Goal: Task Accomplishment & Management: Manage account settings

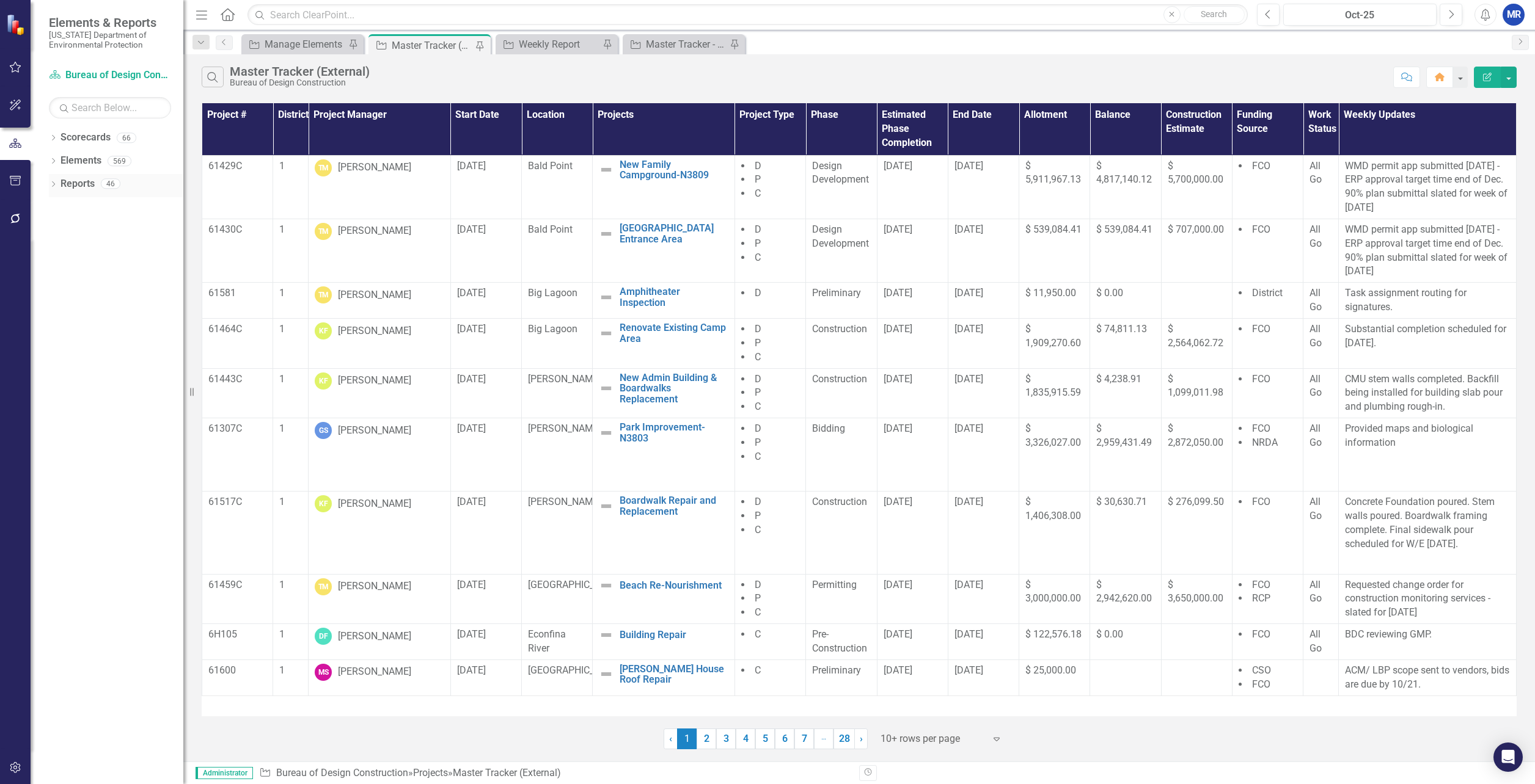
click at [54, 183] on icon "Dropdown" at bounding box center [53, 185] width 9 height 7
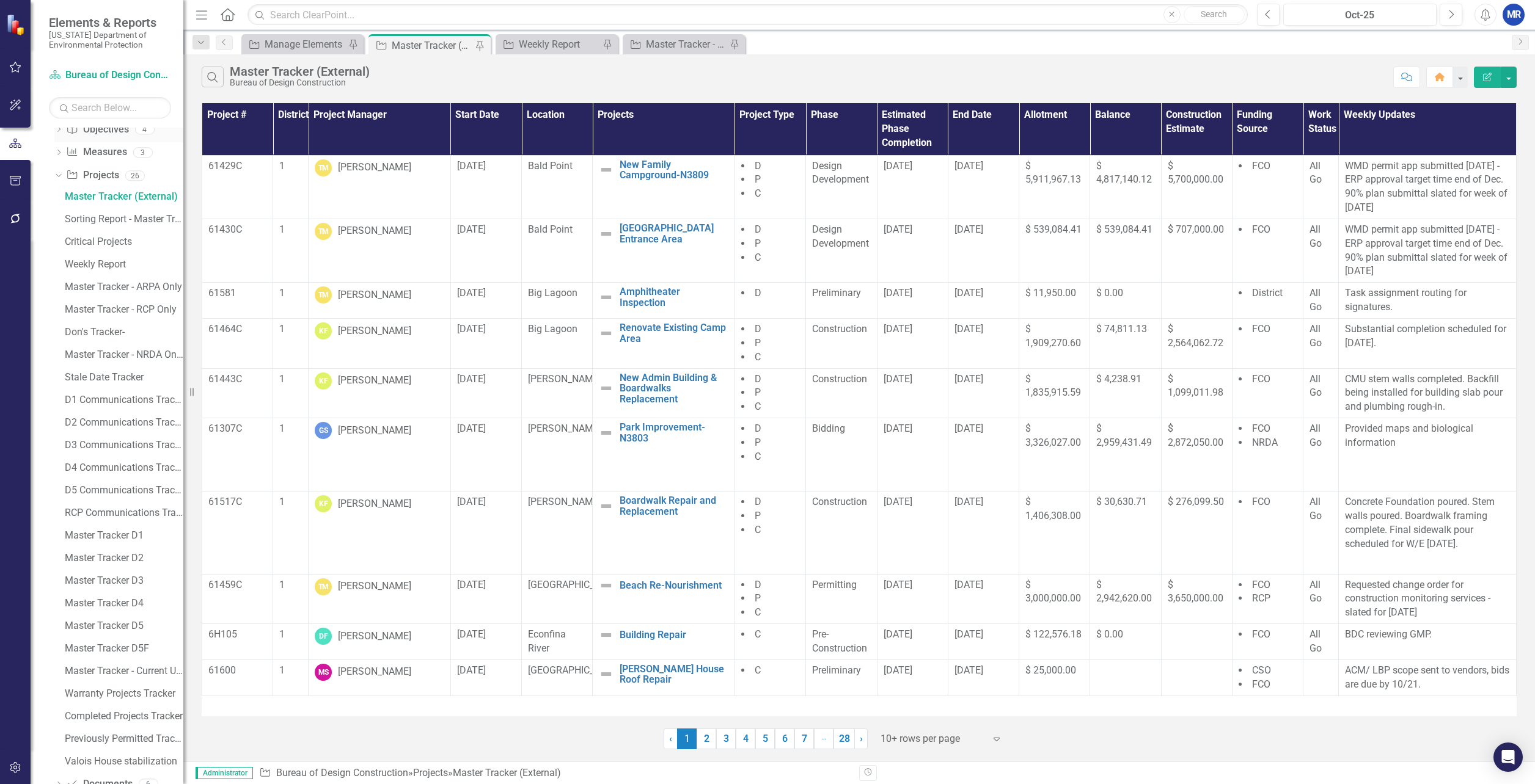
scroll to position [177, 0]
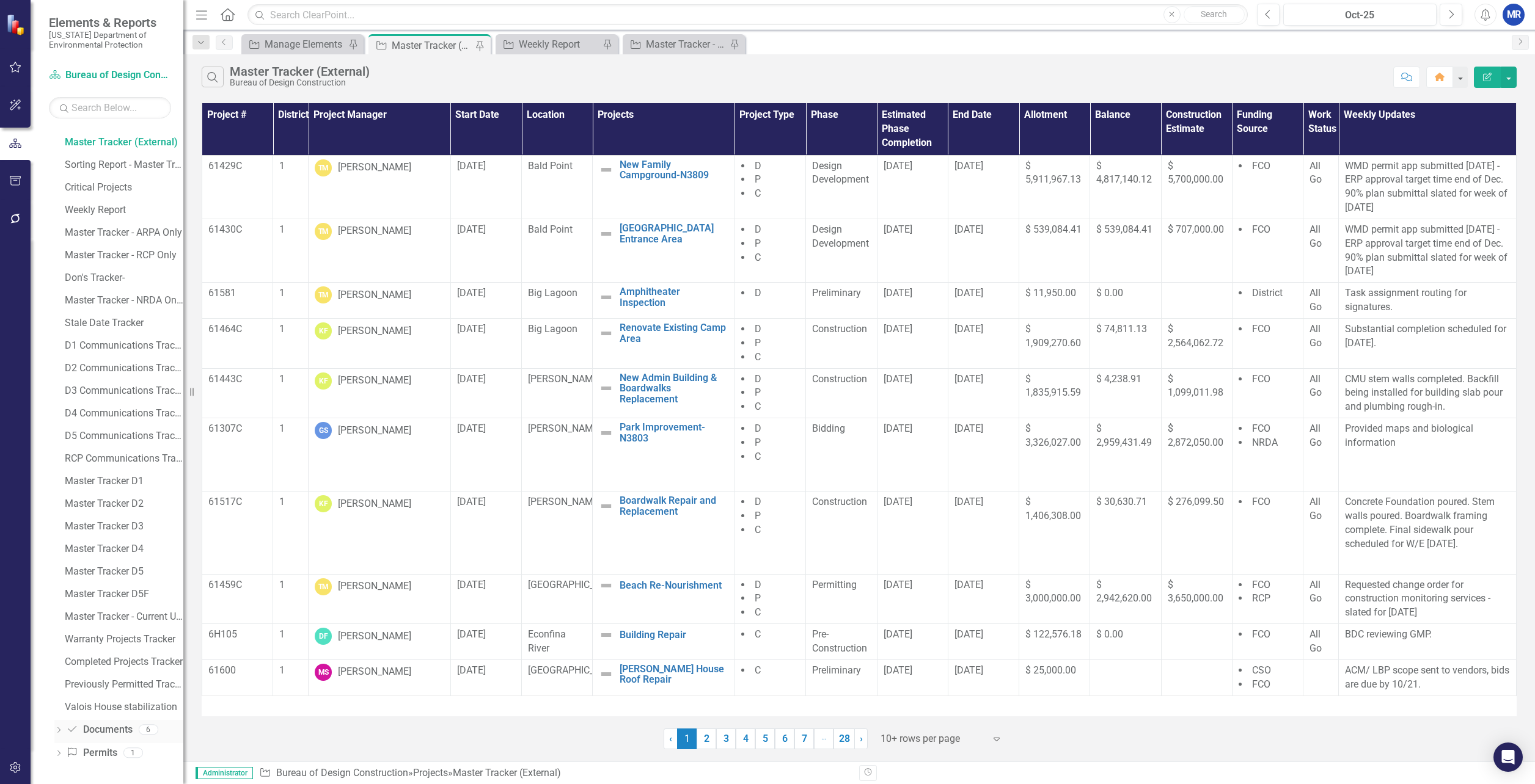
click at [57, 730] on icon "Dropdown" at bounding box center [59, 731] width 9 height 7
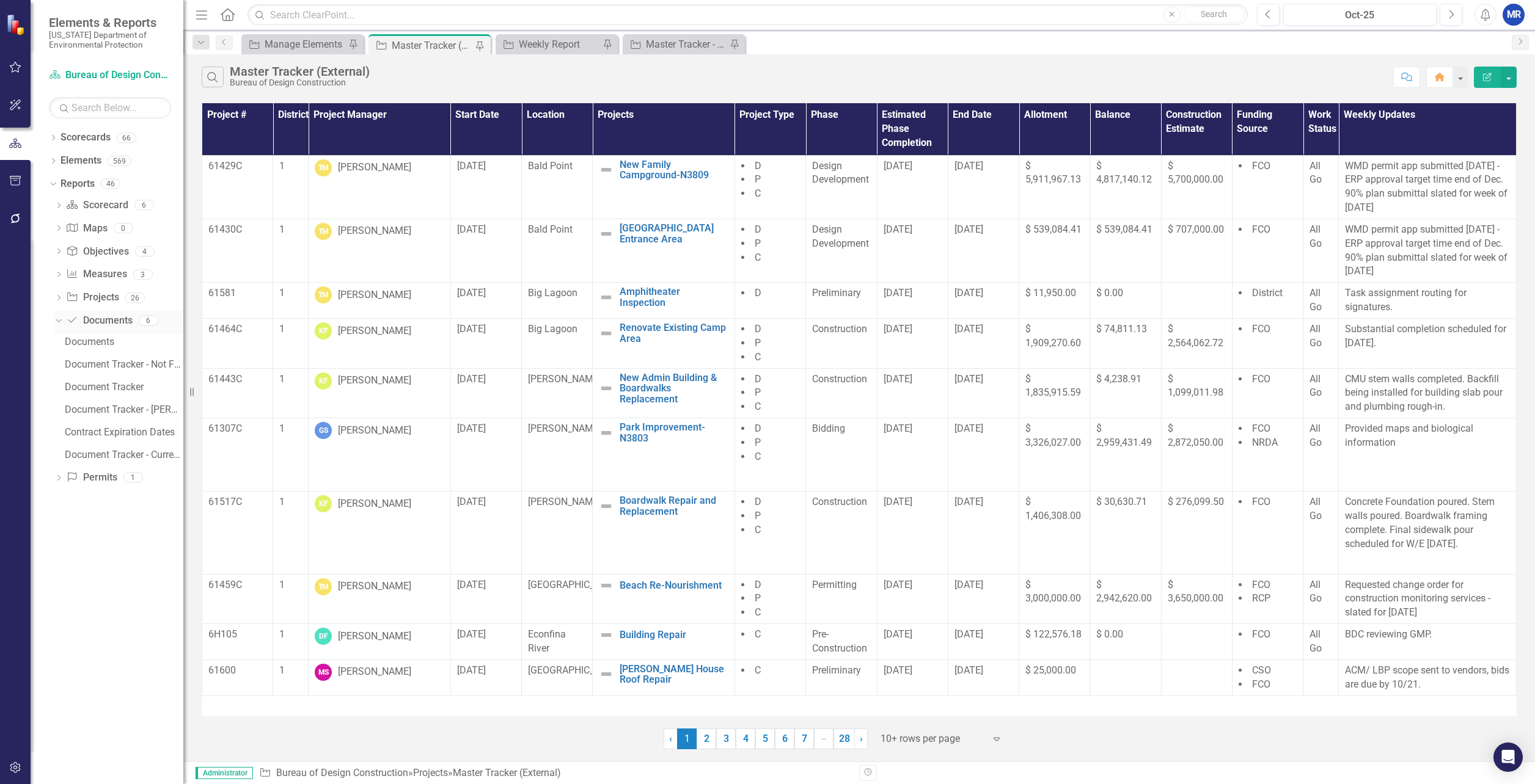
scroll to position [0, 0]
click at [94, 202] on link "Scorecard Scorecard" at bounding box center [97, 205] width 62 height 14
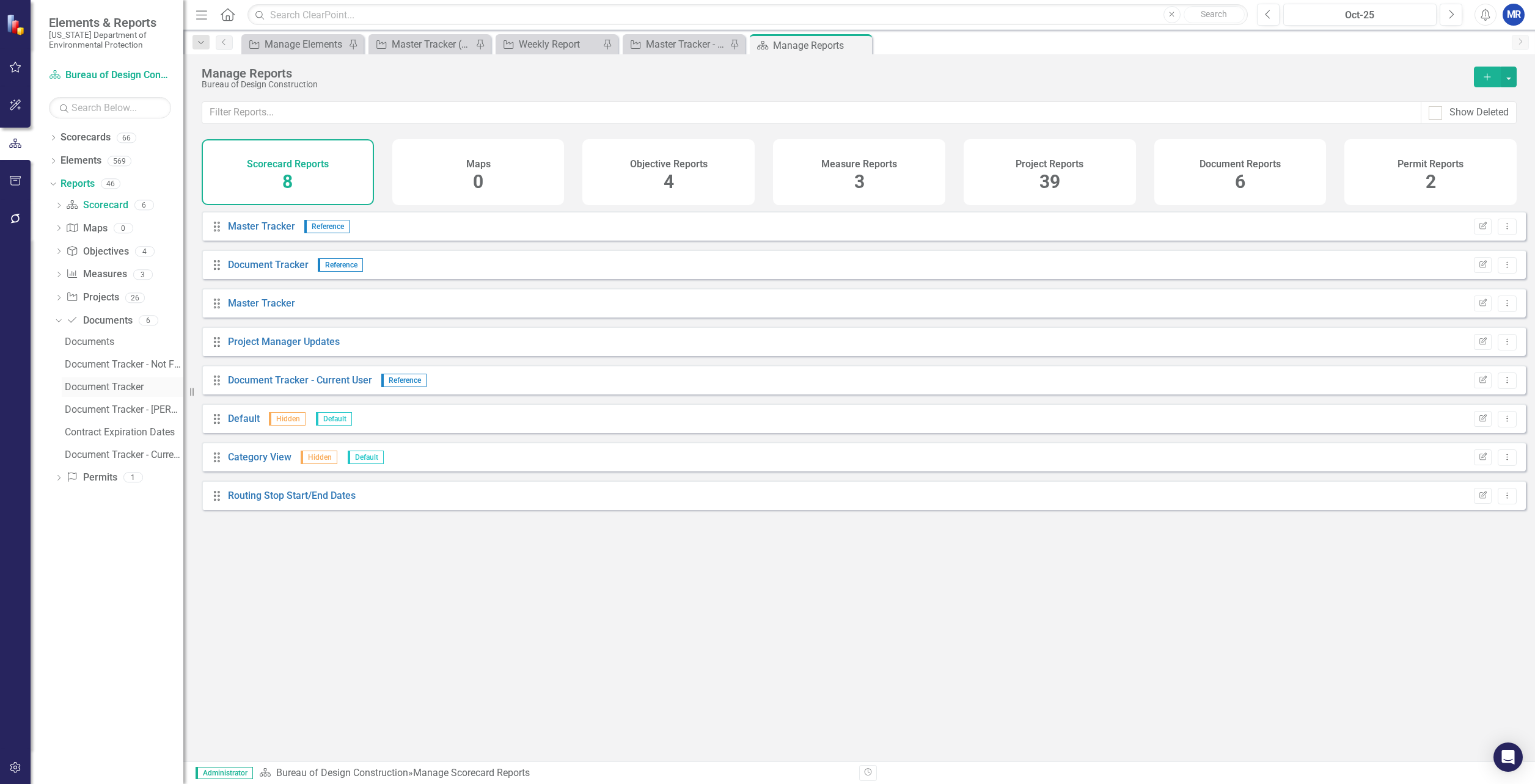
click at [122, 390] on div "Document Tracker" at bounding box center [124, 387] width 119 height 11
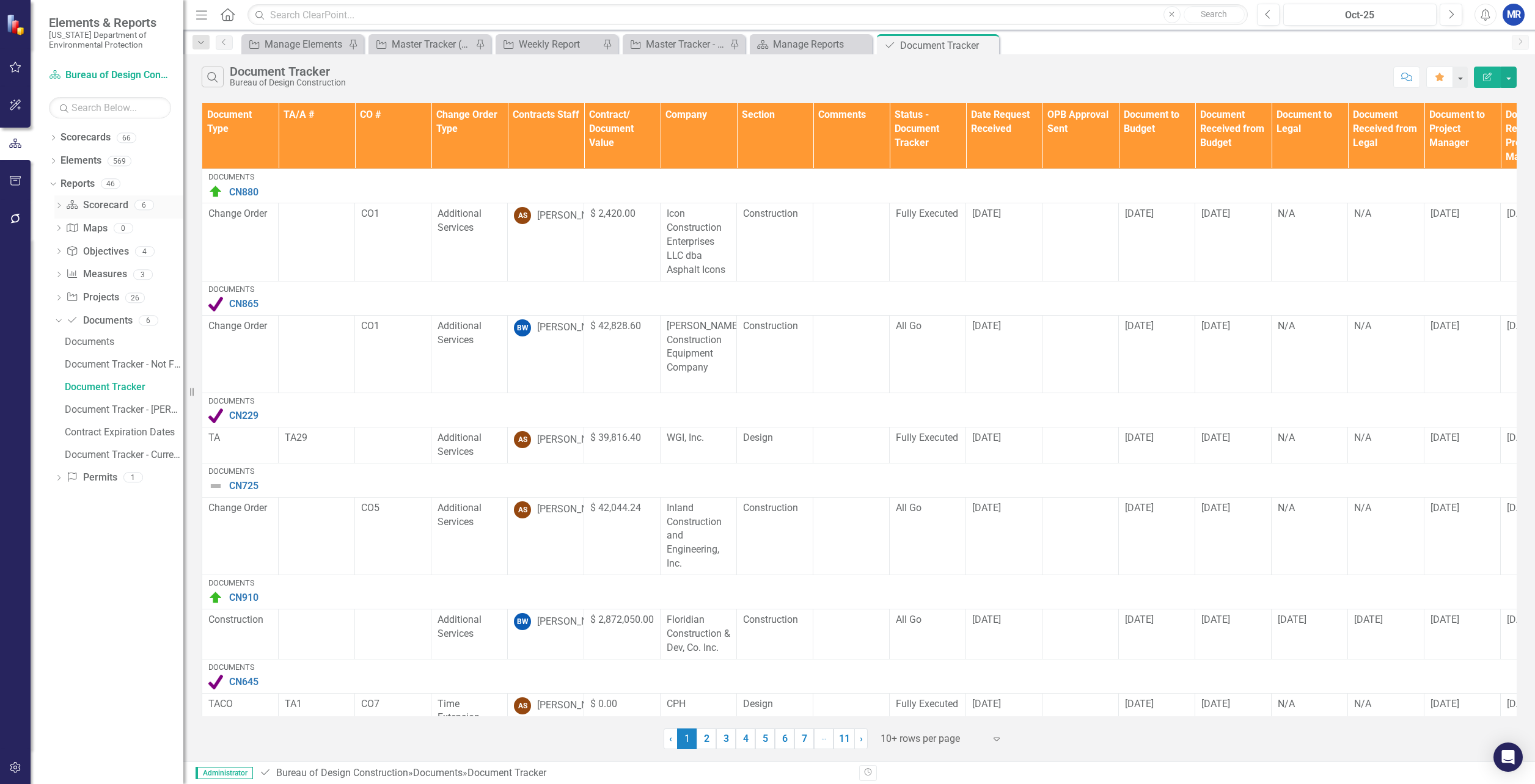
click at [104, 205] on link "Scorecard Scorecard" at bounding box center [97, 205] width 62 height 14
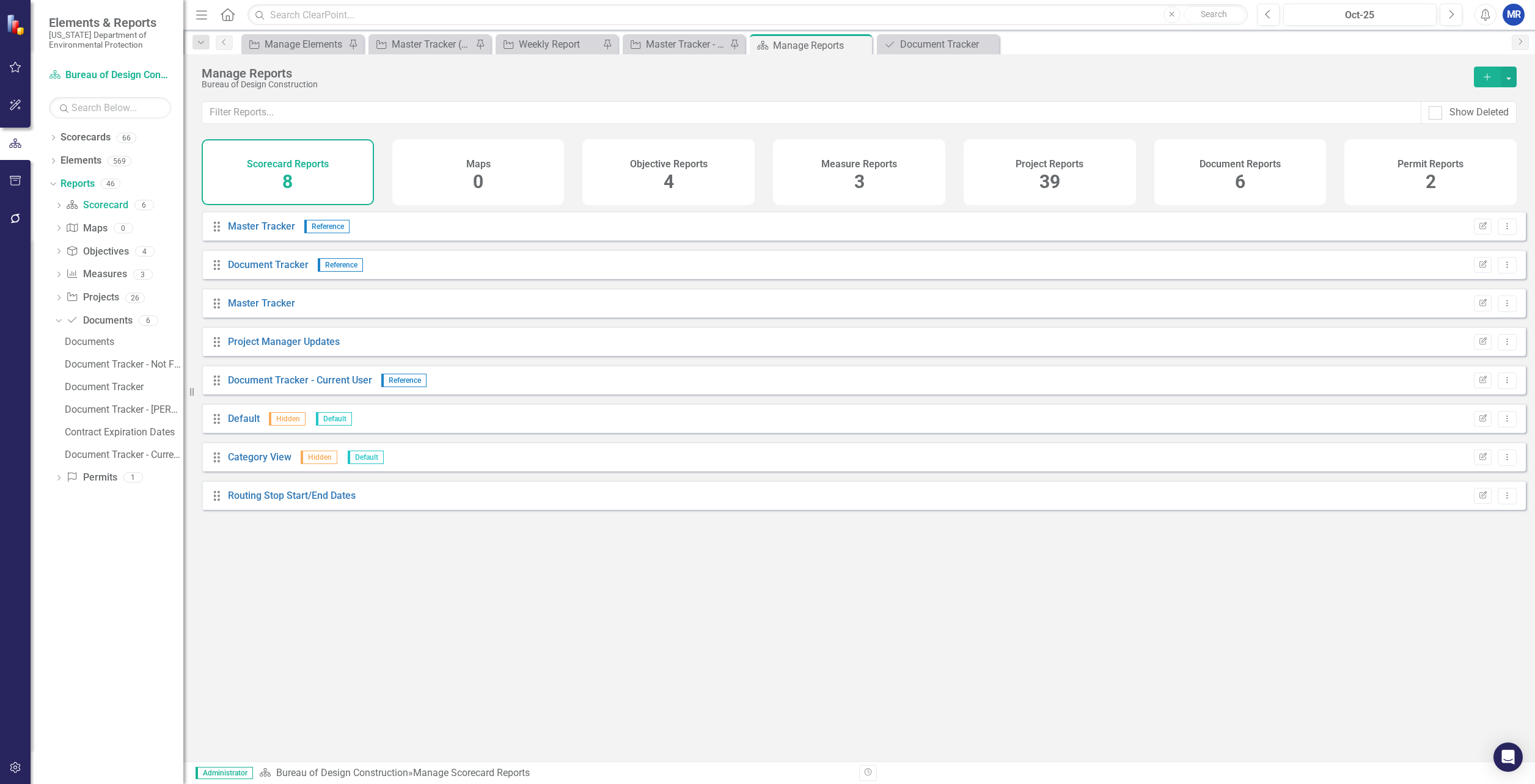
click at [1029, 169] on h4 "Project Reports" at bounding box center [1050, 164] width 68 height 11
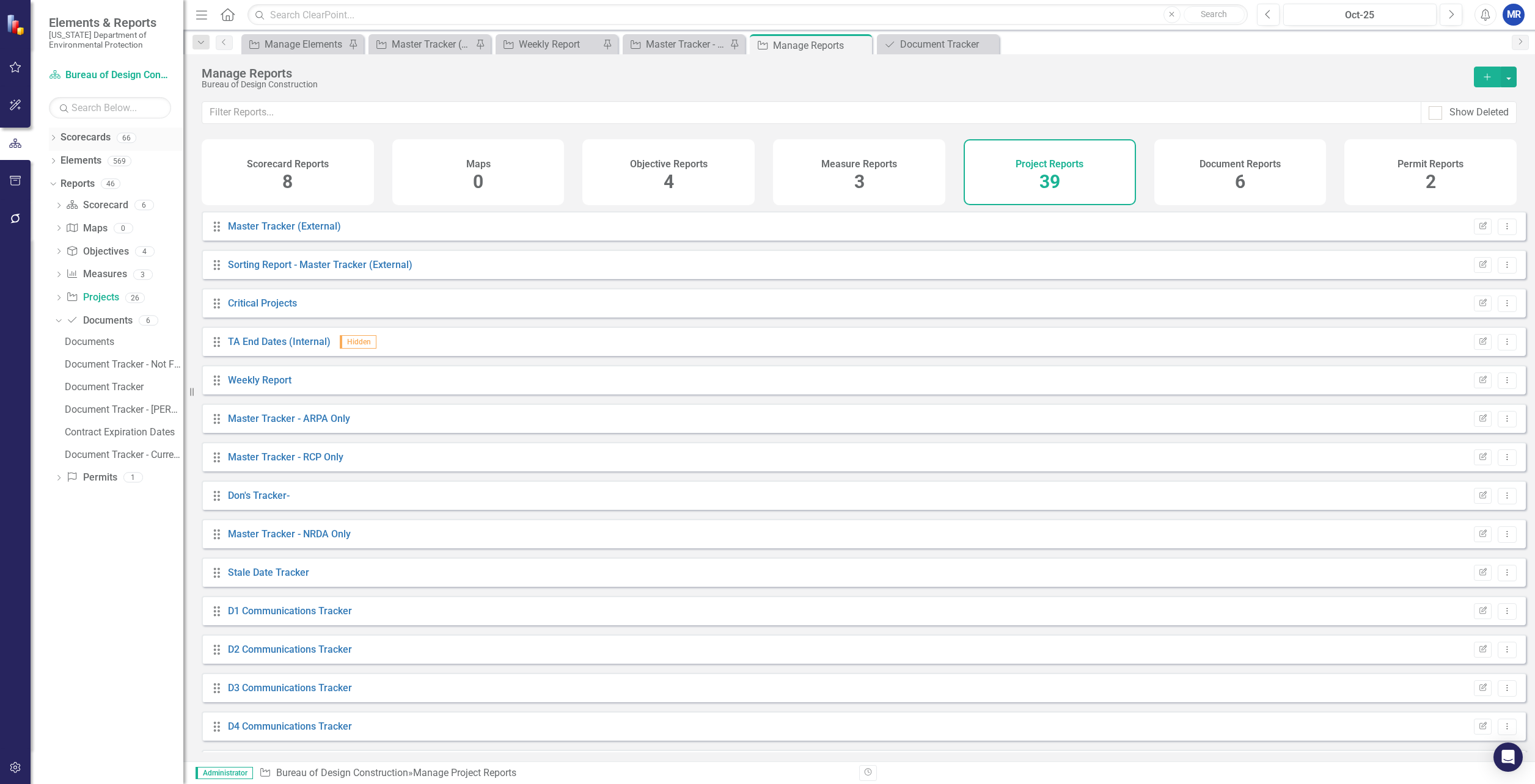
click at [74, 138] on link "Scorecards" at bounding box center [85, 138] width 50 height 14
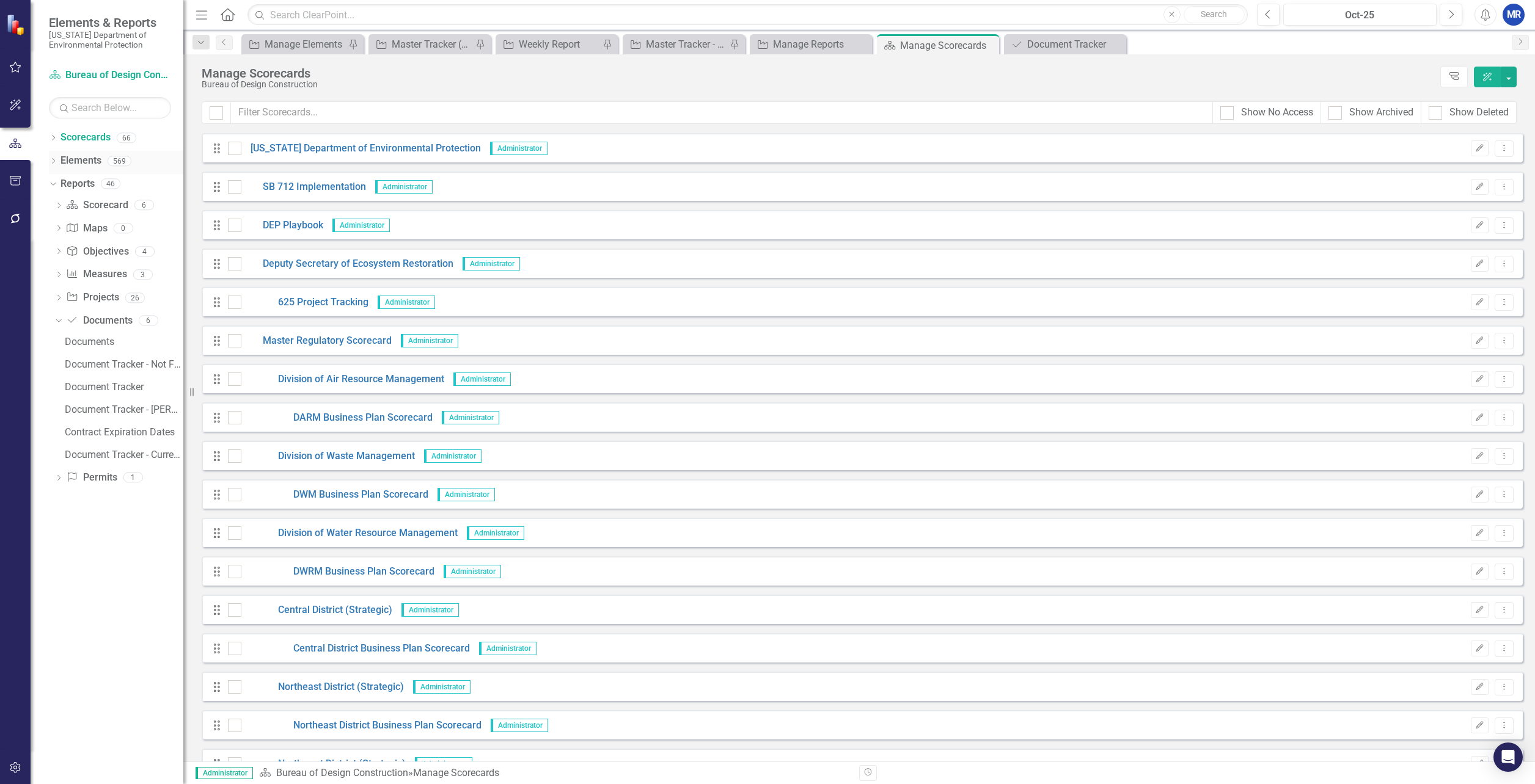
click at [67, 159] on link "Elements" at bounding box center [81, 160] width 41 height 14
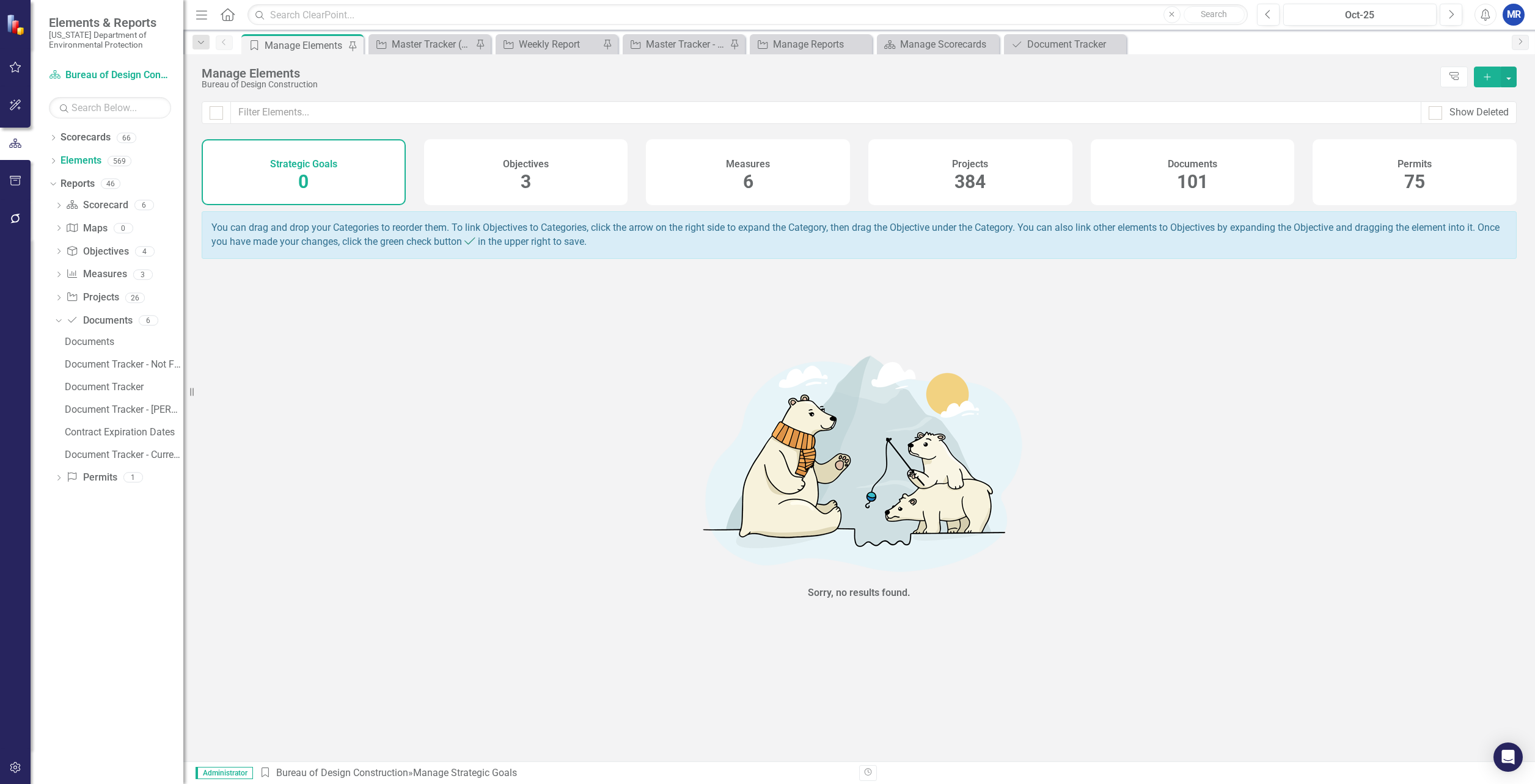
click at [1206, 156] on div "Documents" at bounding box center [1192, 163] width 49 height 14
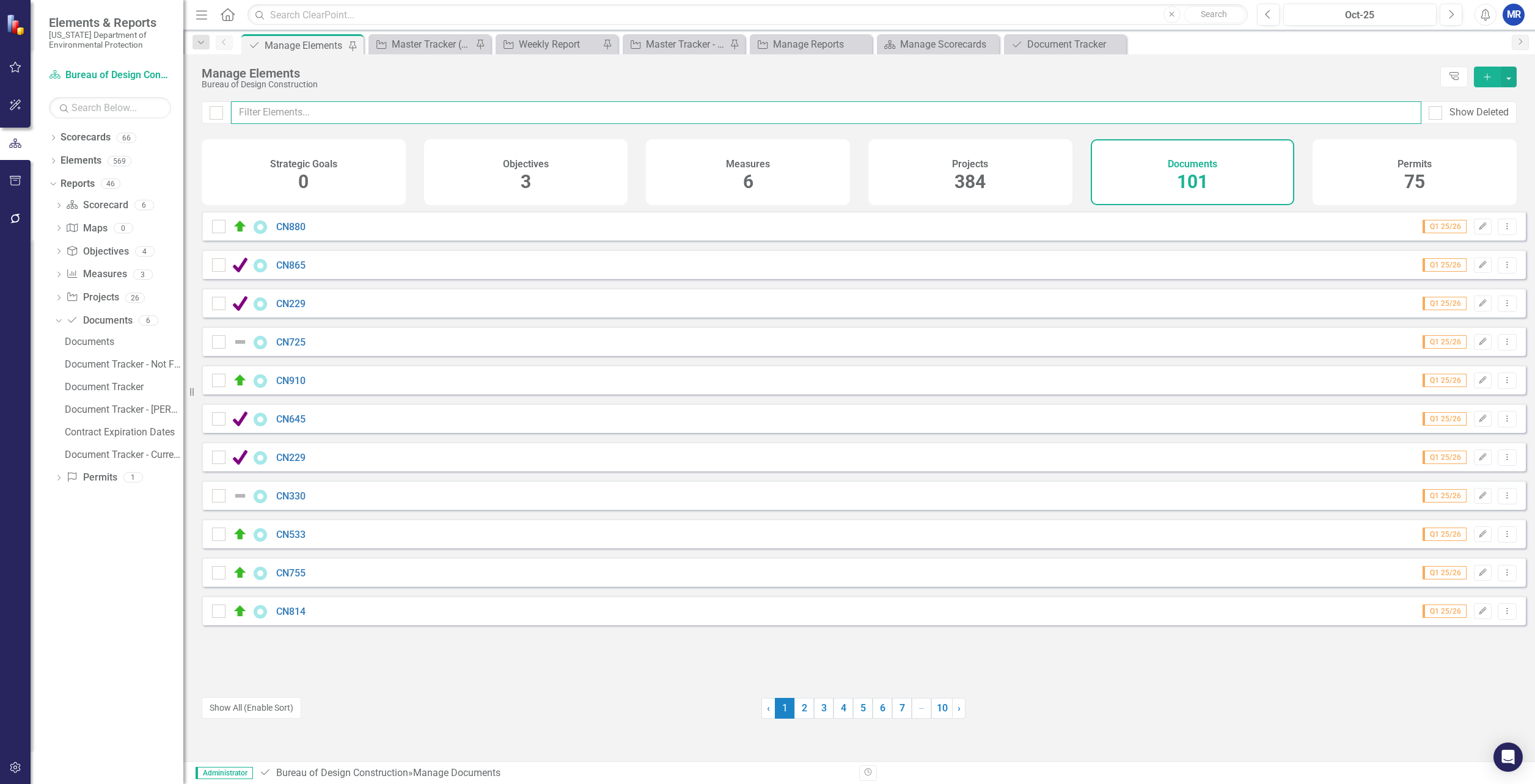
click at [417, 117] on input "text" at bounding box center [826, 113] width 1190 height 23
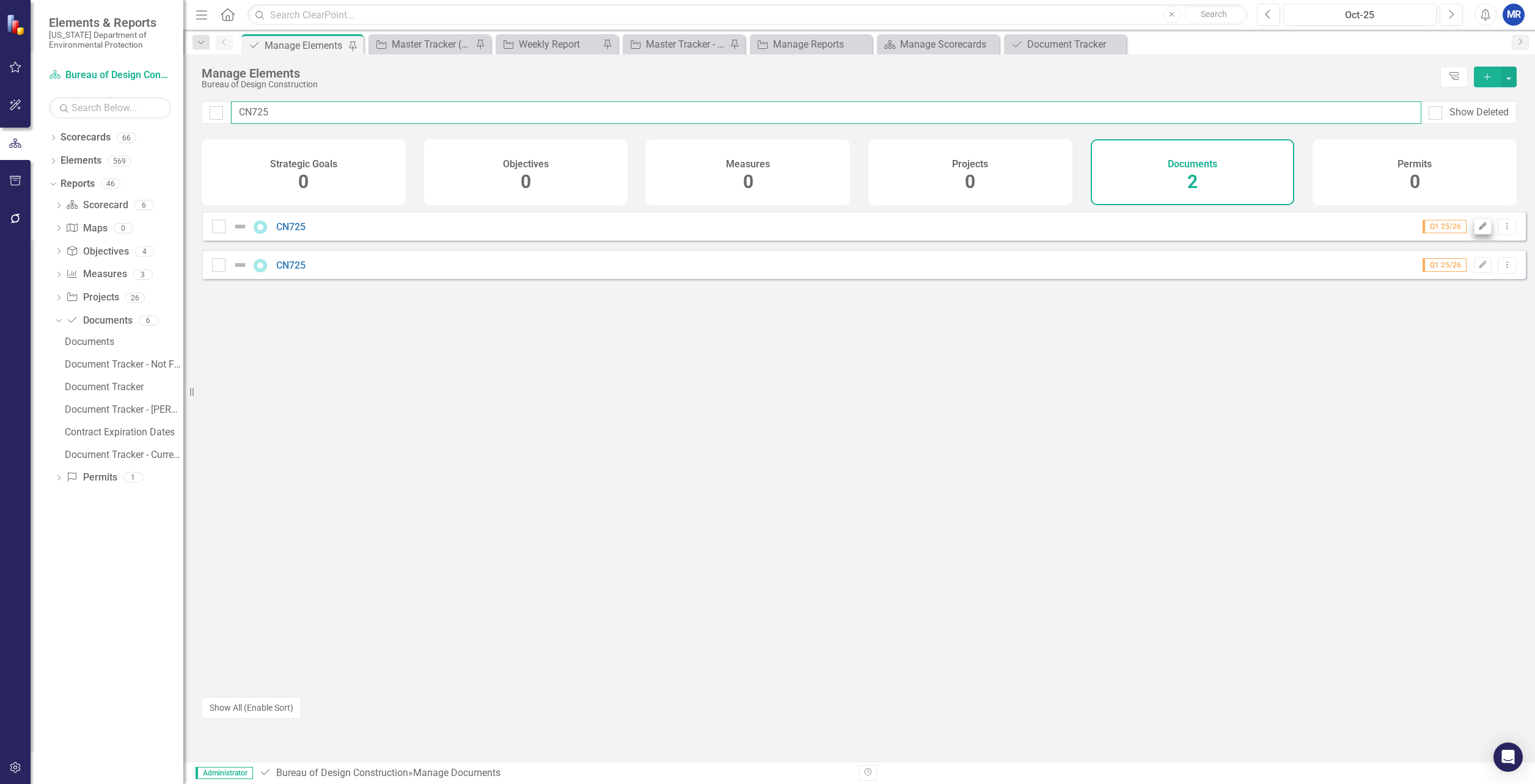
type input "CN725"
click at [1478, 230] on icon "Edit" at bounding box center [1483, 227] width 9 height 7
